Goal: Task Accomplishment & Management: Manage account settings

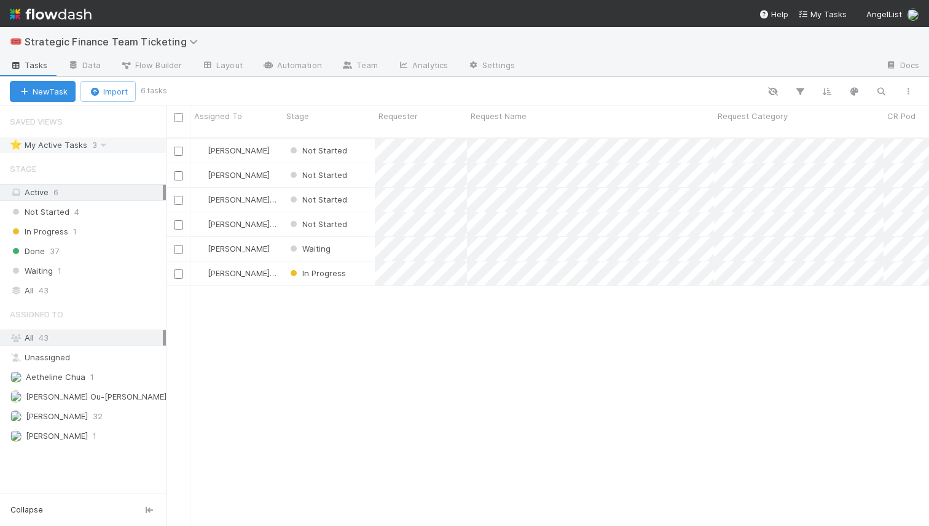
drag, startPoint x: 166, startPoint y: 145, endPoint x: 115, endPoint y: 147, distance: 50.4
click at [115, 147] on div "Saved Views ⭐ My Active Tasks 3 Stage Active 6 Not Started 4 In Progress 1 Done…" at bounding box center [83, 316] width 166 height 420
click at [377, 295] on div "[PERSON_NAME] Not Started [DATE] 10:24:27 AM [DATE] 10:24:27 AM [PERSON_NAME] N…" at bounding box center [547, 337] width 763 height 397
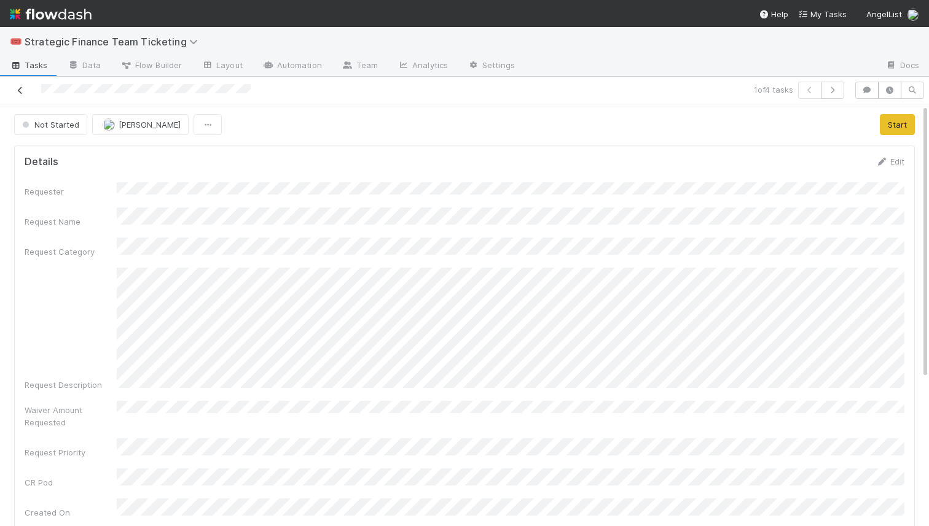
click at [21, 90] on icon at bounding box center [20, 91] width 12 height 8
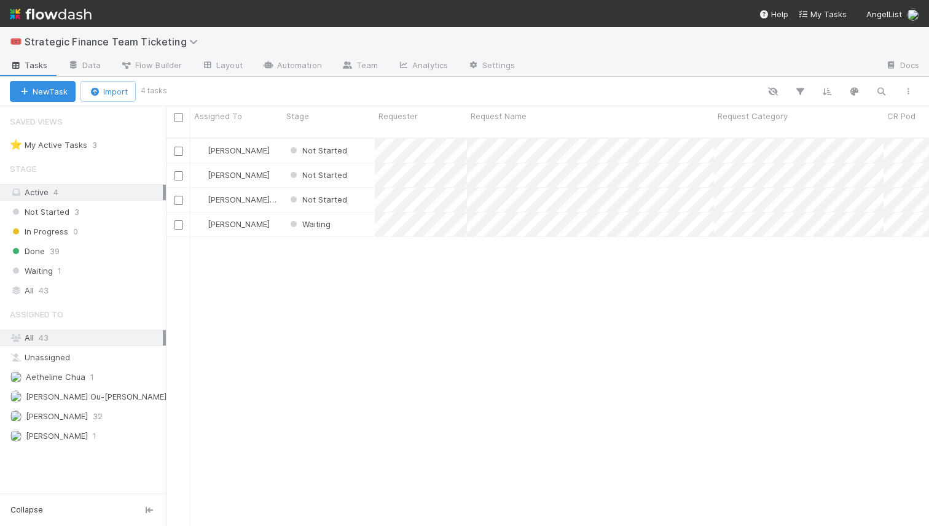
scroll to position [398, 763]
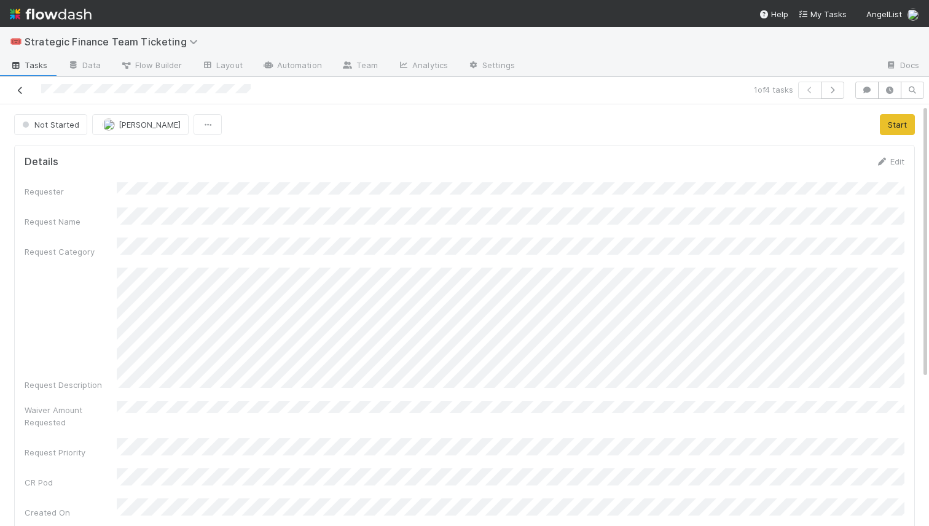
click at [21, 95] on link at bounding box center [20, 90] width 12 height 12
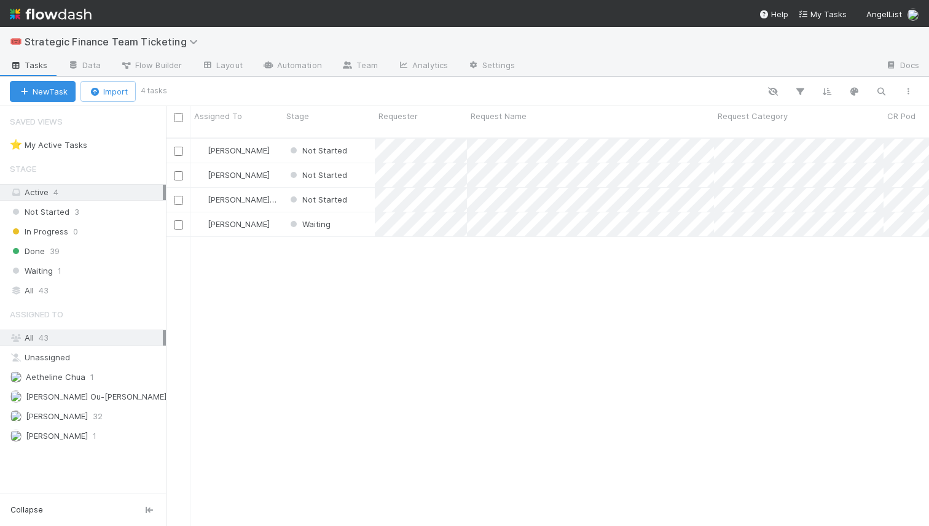
scroll to position [398, 763]
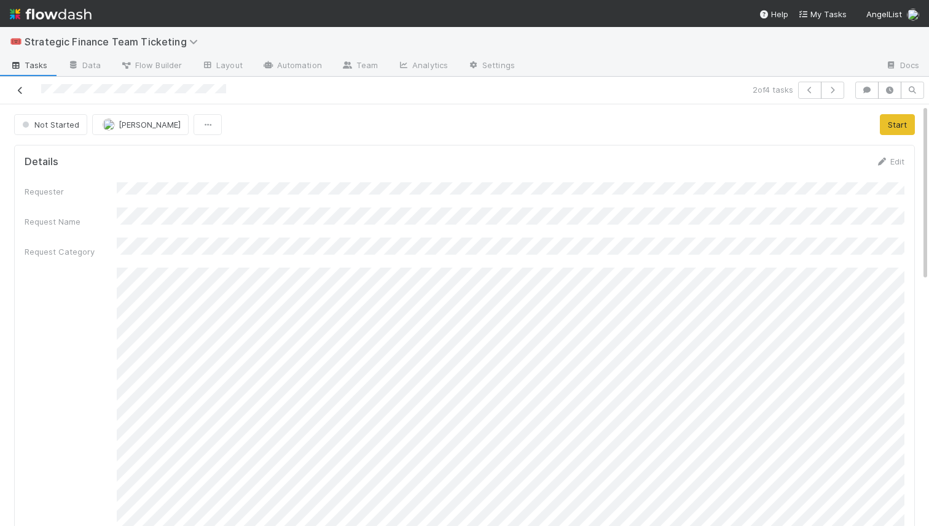
click at [20, 87] on icon at bounding box center [20, 91] width 12 height 8
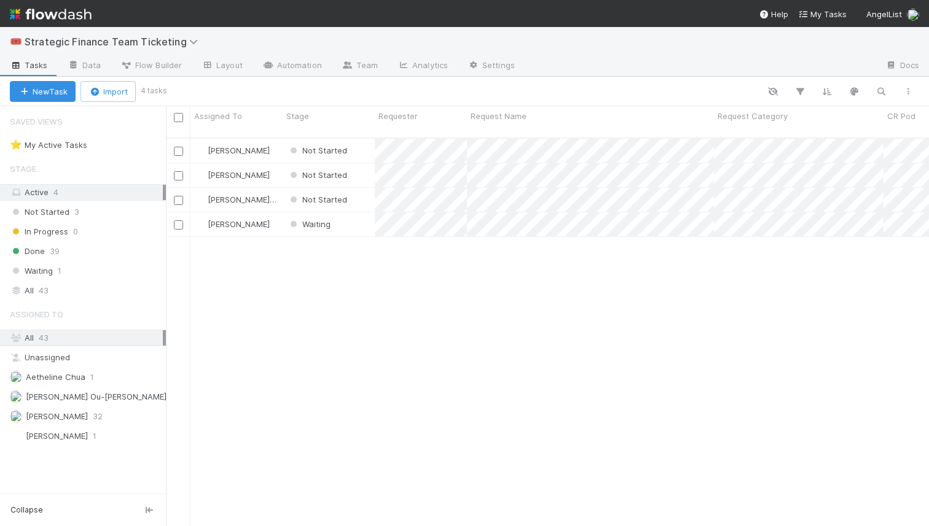
scroll to position [398, 763]
click at [220, 170] on span "[PERSON_NAME]" at bounding box center [239, 175] width 62 height 10
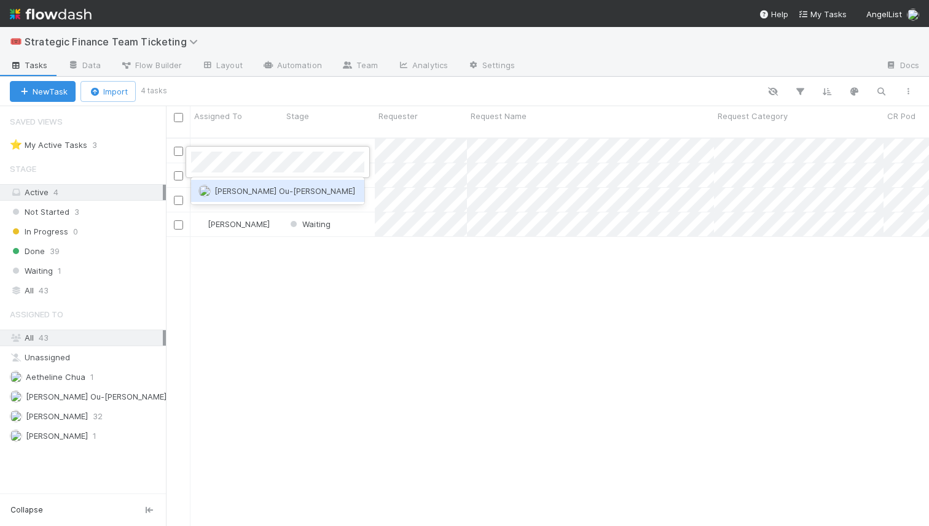
click at [261, 194] on span "[PERSON_NAME] Ou-[PERSON_NAME]" at bounding box center [284, 191] width 141 height 10
click at [228, 146] on span "[PERSON_NAME]" at bounding box center [239, 151] width 62 height 10
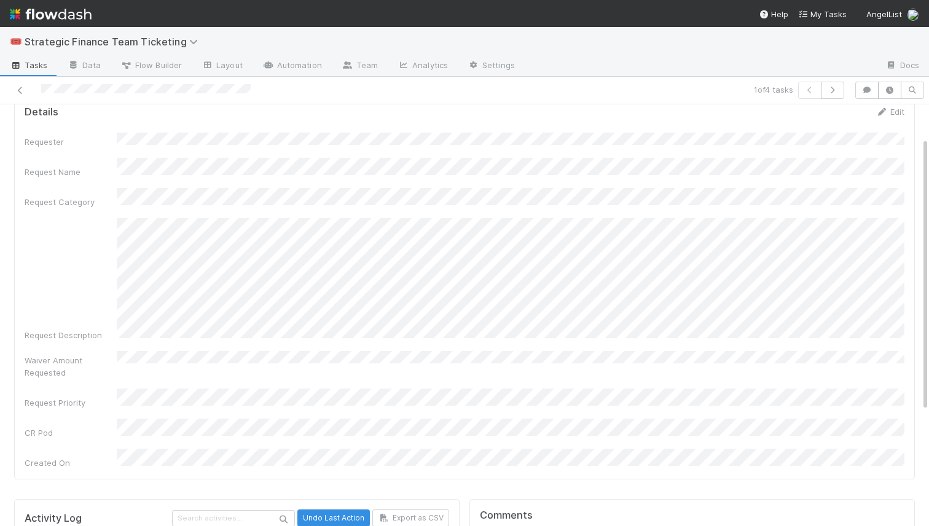
scroll to position [51, 0]
click at [22, 85] on link at bounding box center [20, 90] width 12 height 12
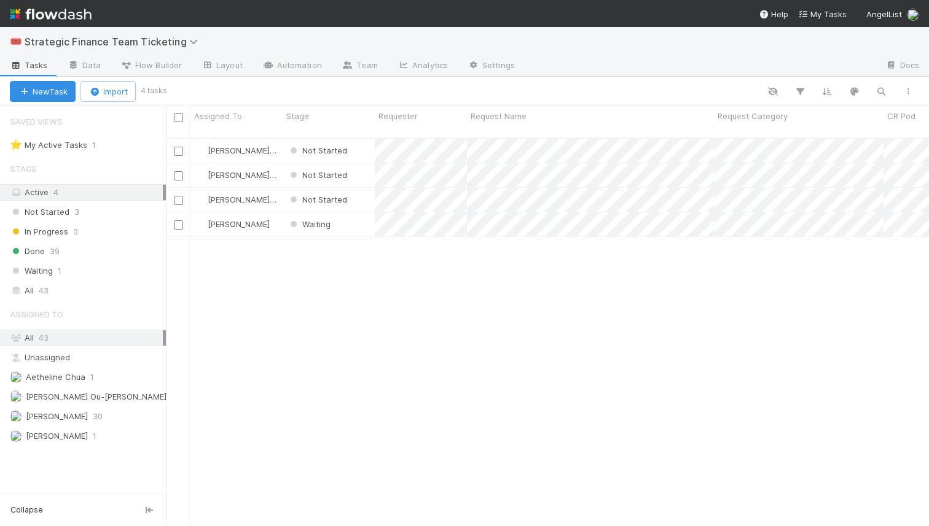
scroll to position [0, 1]
click at [69, 291] on div "All 43" at bounding box center [86, 290] width 153 height 15
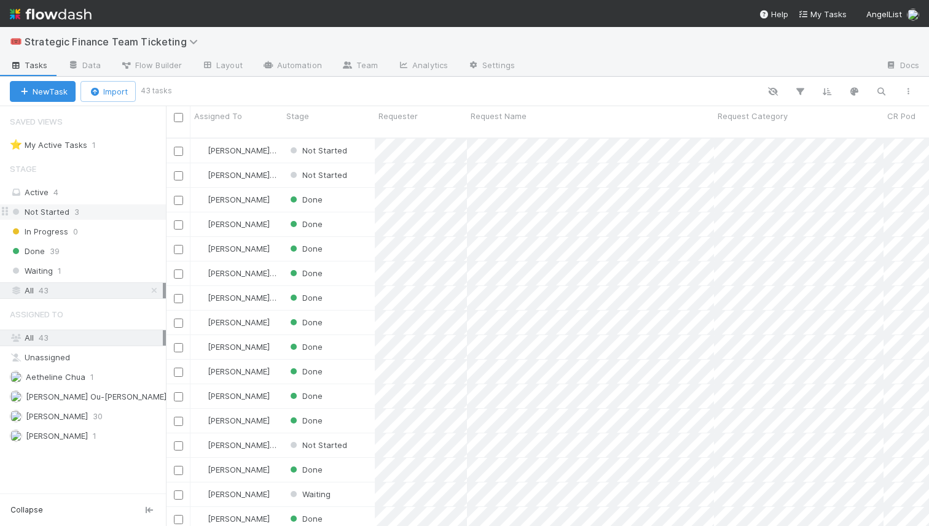
scroll to position [0, 1]
drag, startPoint x: 167, startPoint y: 207, endPoint x: 117, endPoint y: 209, distance: 50.4
click at [117, 209] on div "Saved Views ⭐ My Active Tasks 1 Stage Active 4 Not Started 3 In Progress 0 Done…" at bounding box center [83, 316] width 166 height 420
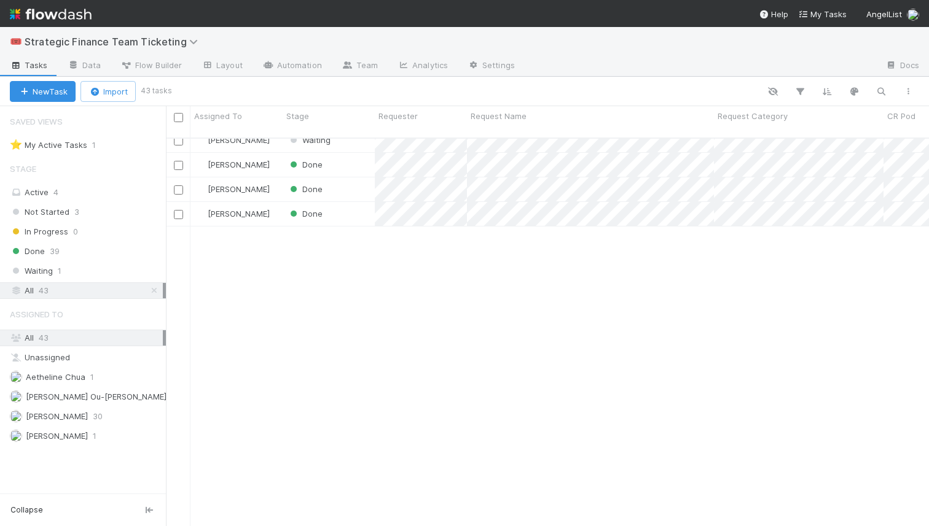
scroll to position [0, 0]
